Goal: Task Accomplishment & Management: Use online tool/utility

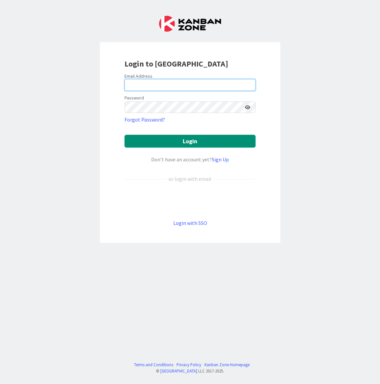
click at [166, 86] on input "email" at bounding box center [189, 85] width 131 height 12
type input "[EMAIL_ADDRESS][DOMAIN_NAME]"
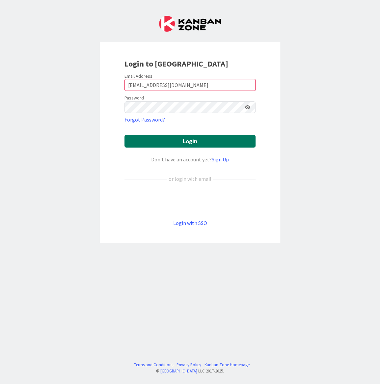
click at [169, 137] on button "Login" at bounding box center [189, 141] width 131 height 13
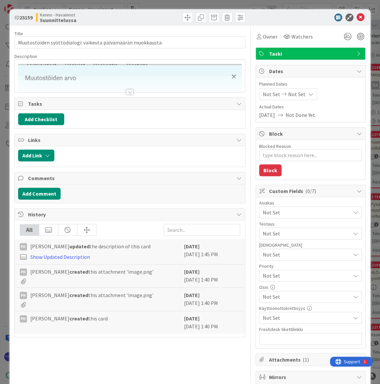
type textarea "x"
click at [126, 93] on div at bounding box center [129, 91] width 7 height 5
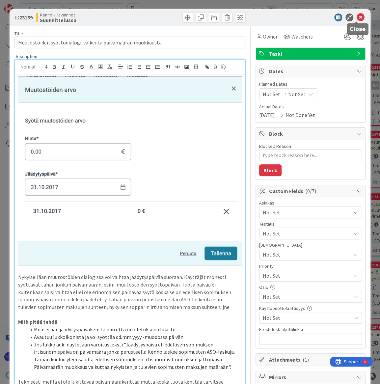
click at [356, 18] on icon at bounding box center [360, 17] width 8 height 8
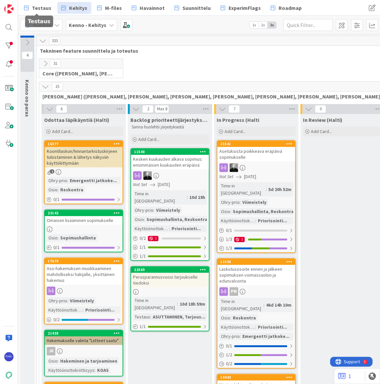
click at [41, 7] on span "Testaus" at bounding box center [41, 8] width 19 height 8
